Goal: Task Accomplishment & Management: Complete application form

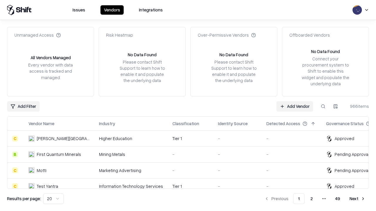
click at [294, 106] on link "Add Vendor" at bounding box center [294, 106] width 37 height 11
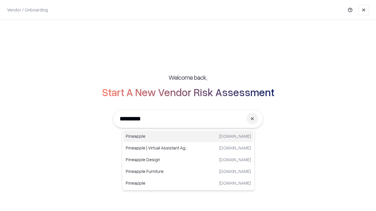
click at [188, 136] on div "Pineapple [DOMAIN_NAME]" at bounding box center [188, 137] width 130 height 12
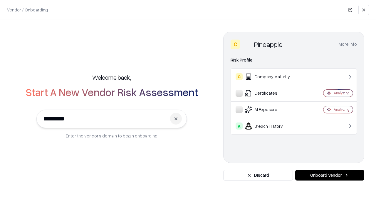
type input "*********"
click at [329, 176] on button "Onboard Vendor" at bounding box center [329, 175] width 69 height 11
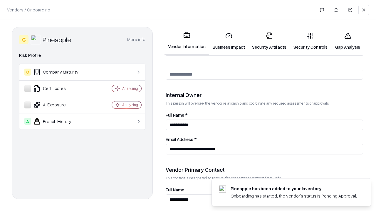
scroll to position [304, 0]
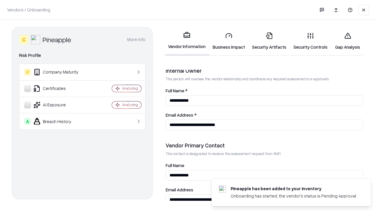
click at [229, 41] on link "Business Impact" at bounding box center [228, 41] width 39 height 27
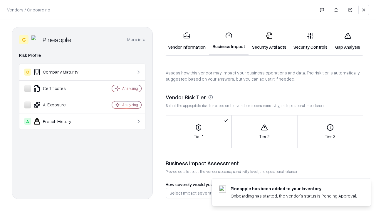
click at [269, 41] on link "Security Artifacts" at bounding box center [268, 41] width 41 height 27
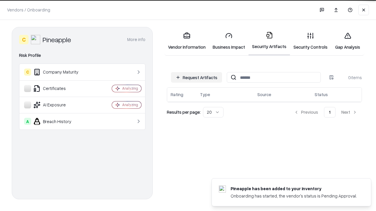
click at [196, 77] on button "Request Artifacts" at bounding box center [196, 77] width 51 height 11
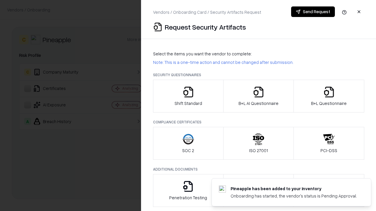
click at [188, 96] on icon "button" at bounding box center [188, 92] width 12 height 12
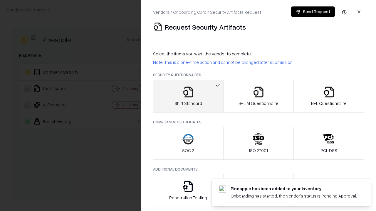
click at [313, 12] on button "Send Request" at bounding box center [313, 11] width 44 height 11
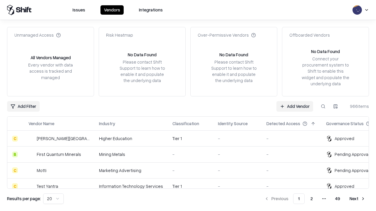
click at [323, 106] on button at bounding box center [323, 106] width 11 height 11
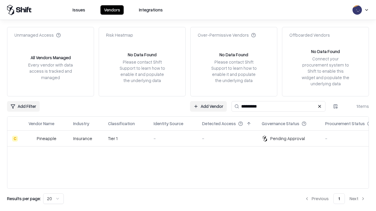
type input "*********"
click at [191, 139] on div "-" at bounding box center [173, 139] width 39 height 6
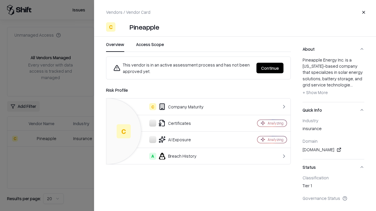
click at [270, 68] on button "Continue" at bounding box center [269, 68] width 27 height 11
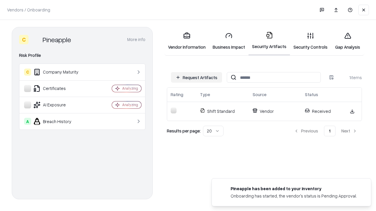
click at [347, 41] on link "Gap Analysis" at bounding box center [347, 41] width 33 height 27
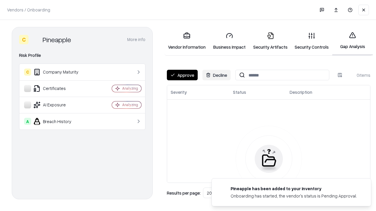
click at [182, 75] on button "Approve" at bounding box center [182, 75] width 31 height 11
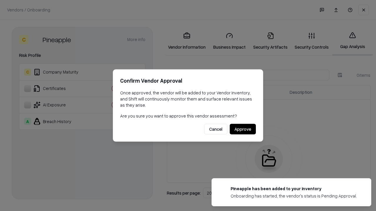
click at [242, 129] on button "Approve" at bounding box center [243, 129] width 26 height 11
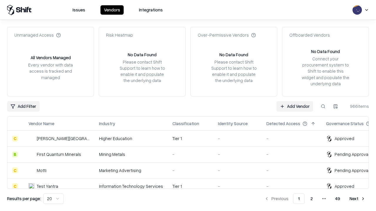
type input "*********"
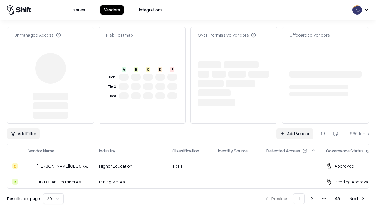
click at [294, 129] on link "Add Vendor" at bounding box center [294, 134] width 37 height 11
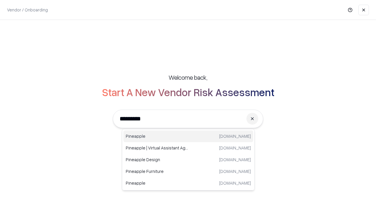
click at [188, 136] on div "Pineapple [DOMAIN_NAME]" at bounding box center [188, 137] width 130 height 12
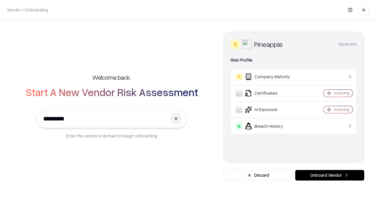
type input "*********"
click at [329, 176] on button "Onboard Vendor" at bounding box center [329, 175] width 69 height 11
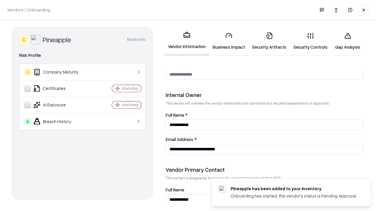
scroll to position [304, 0]
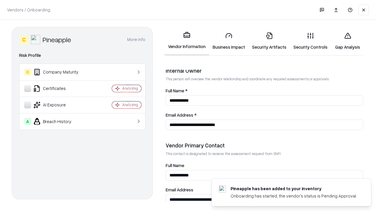
click at [347, 41] on link "Gap Analysis" at bounding box center [347, 41] width 33 height 27
